Goal: Book appointment/travel/reservation

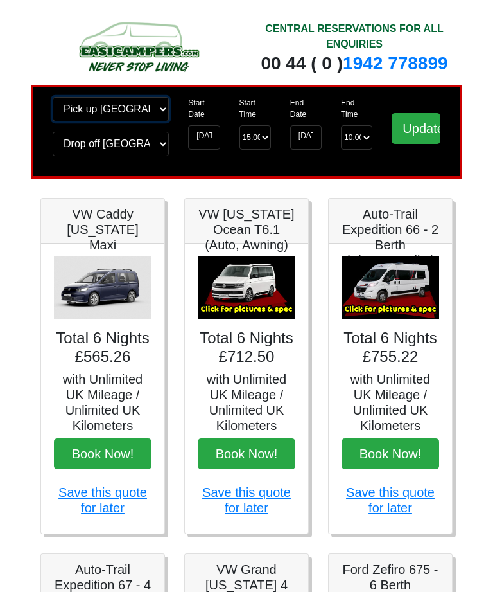
click at [159, 118] on select "Change pick up location? Pick up [GEOGRAPHIC_DATA] [GEOGRAPHIC_DATA] [GEOGRAPHI…" at bounding box center [111, 109] width 116 height 24
click at [154, 115] on select "Change pick up location? Pick up [GEOGRAPHIC_DATA] [GEOGRAPHIC_DATA] [GEOGRAPHI…" at bounding box center [111, 109] width 116 height 24
click at [148, 114] on select "Change pick up location? Pick up [GEOGRAPHIC_DATA] [GEOGRAPHIC_DATA] [GEOGRAPHI…" at bounding box center [111, 109] width 116 height 24
select select "QUE1"
click at [143, 147] on select "Change drop off location? Drop off [GEOGRAPHIC_DATA] [GEOGRAPHIC_DATA] [GEOGRAP…" at bounding box center [111, 144] width 116 height 24
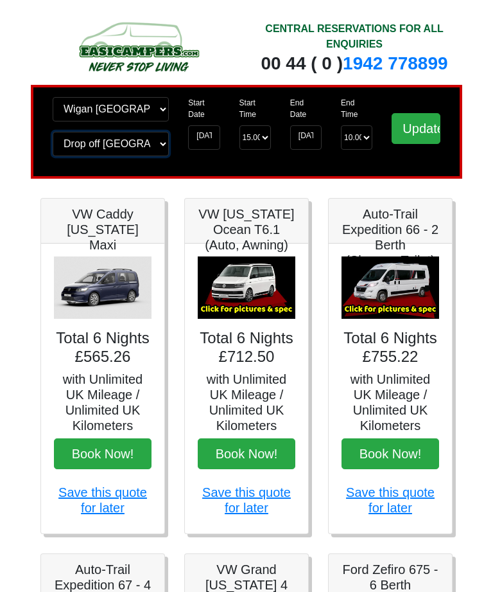
select select "QUE1"
click at [307, 140] on input "[DATE]" at bounding box center [305, 137] width 31 height 24
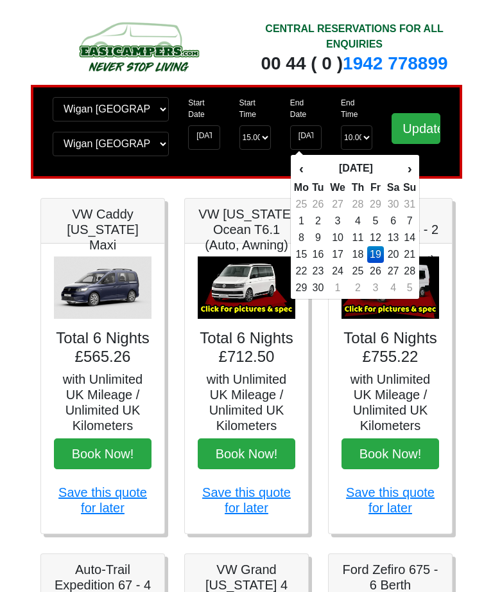
click at [326, 251] on td "16" at bounding box center [318, 254] width 17 height 17
type input "[DATE]"
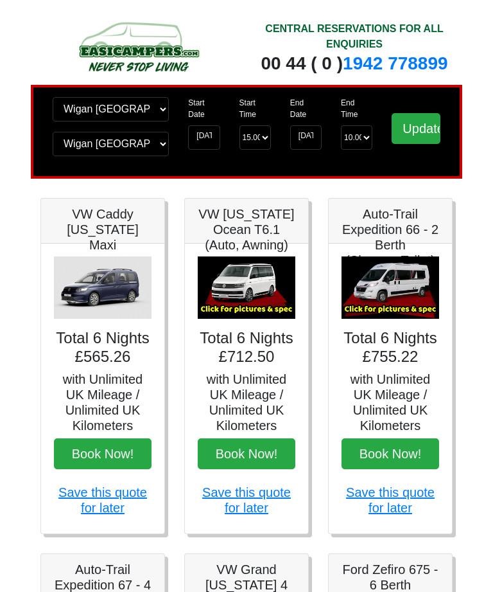
click at [418, 132] on input "Update" at bounding box center [416, 128] width 49 height 31
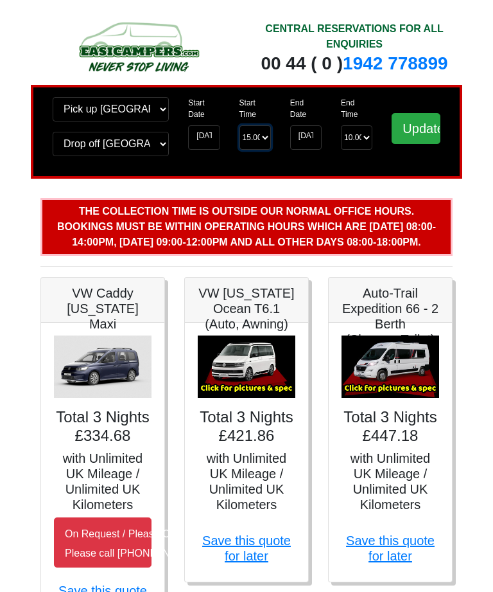
click at [252, 134] on select "Start Time 15.00 -------- 11.00 am (Saturday & Sunday Only) 12.00 pm (Saturday)…" at bounding box center [255, 137] width 31 height 24
click at [256, 146] on select "Start Time 15.00 -------- 11.00 am (Saturday & Sunday Only) 12.00 pm (Saturday)…" at bounding box center [255, 137] width 31 height 24
select select "13.00"
click at [421, 126] on input "Update" at bounding box center [416, 128] width 49 height 31
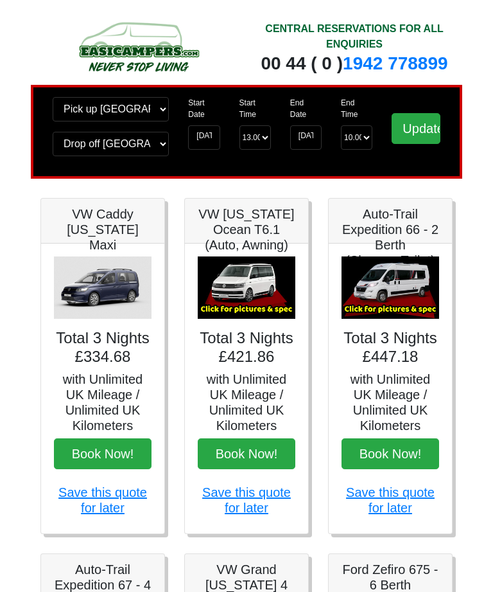
click at [152, 43] on img at bounding box center [138, 46] width 197 height 57
click at [426, 21] on div "CENTRAL RESERVATIONS FOR ALL ENQUIRIES" at bounding box center [354, 36] width 197 height 31
